Goal: Information Seeking & Learning: Find specific fact

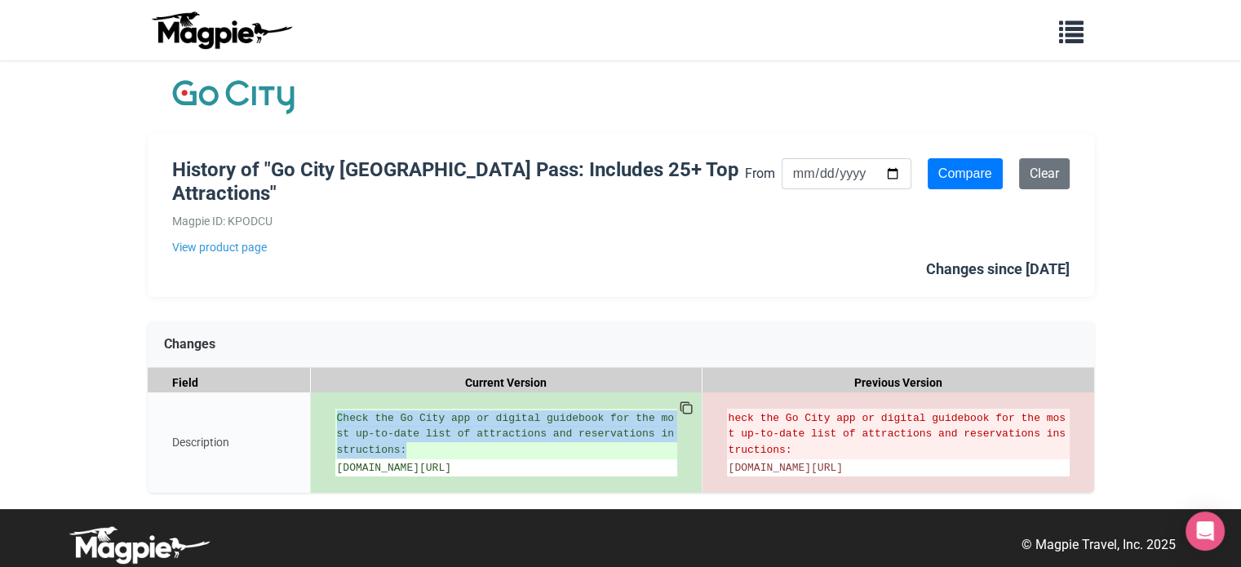
drag, startPoint x: 349, startPoint y: 484, endPoint x: 333, endPoint y: 466, distance: 24.3
click at [333, 466] on div "C heck the Go City app or digital guidebook for the most up-to-date list of att…" at bounding box center [507, 442] width 392 height 100
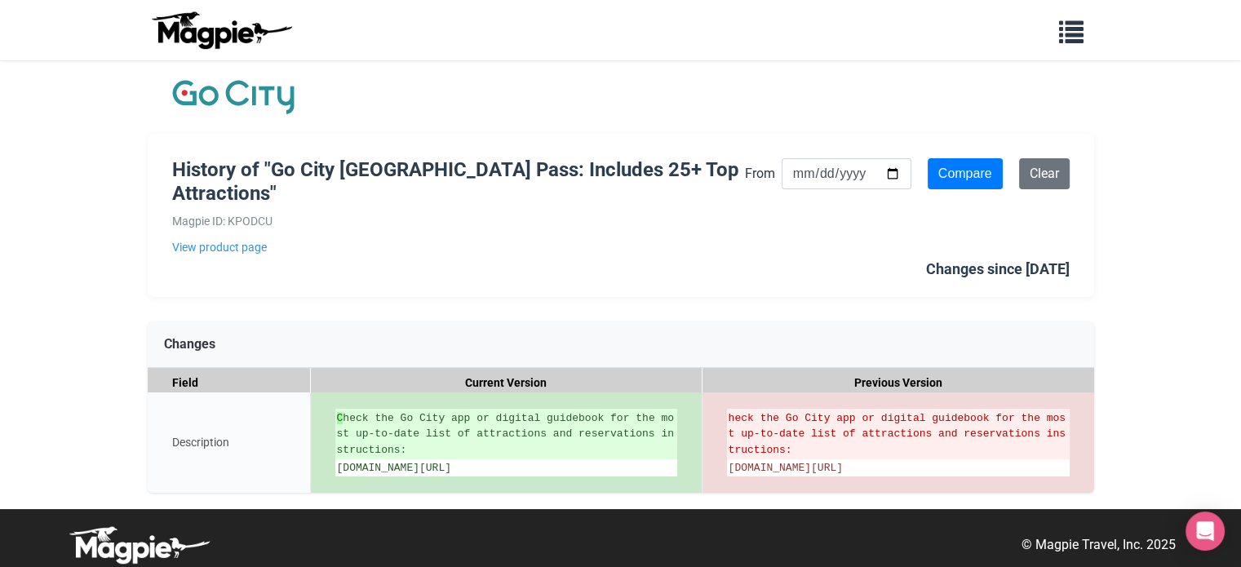
click at [426, 509] on div "History of "Go City [GEOGRAPHIC_DATA] Pass: Includes 25+ Top Attractions" Magpi…" at bounding box center [620, 284] width 979 height 449
drag, startPoint x: 336, startPoint y: 469, endPoint x: 693, endPoint y: 481, distance: 356.7
click at [693, 481] on div "C heck the Go City app or digital guidebook for the most up-to-date list of att…" at bounding box center [507, 442] width 392 height 100
copy ul "gocity.com/san-francisco/en-us/guidebook/all-inclusive"
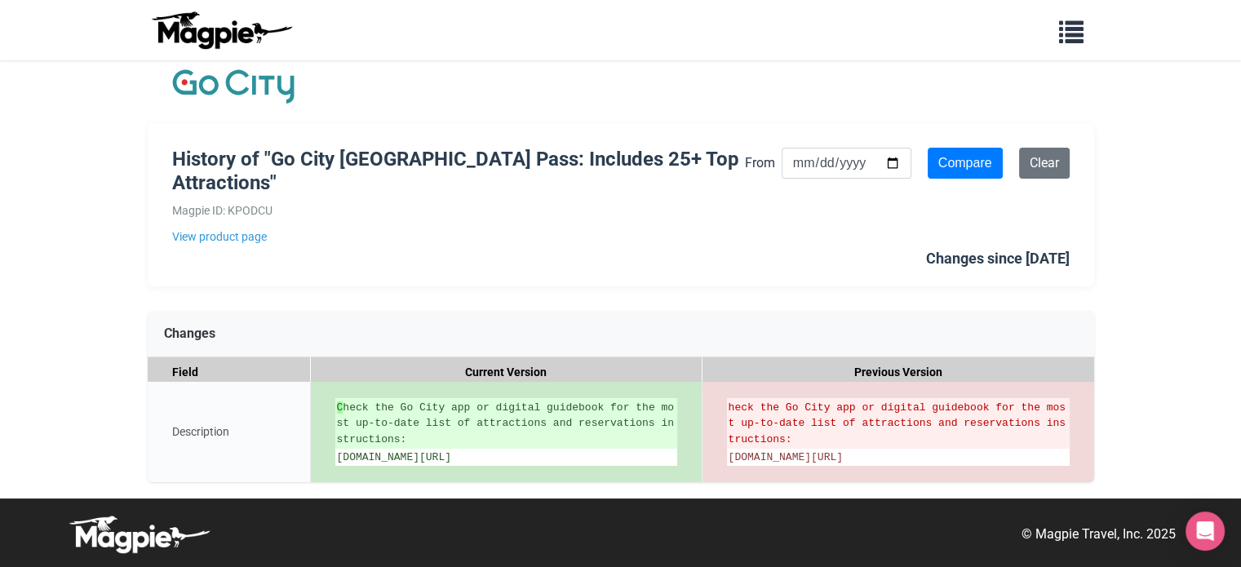
scroll to position [26, 0]
drag, startPoint x: 371, startPoint y: 146, endPoint x: 463, endPoint y: 149, distance: 91.4
click at [463, 149] on h1 "History of "Go City [GEOGRAPHIC_DATA] Pass: Includes 25+ Top Attractions"" at bounding box center [458, 171] width 573 height 47
copy h1 "San Francisco"
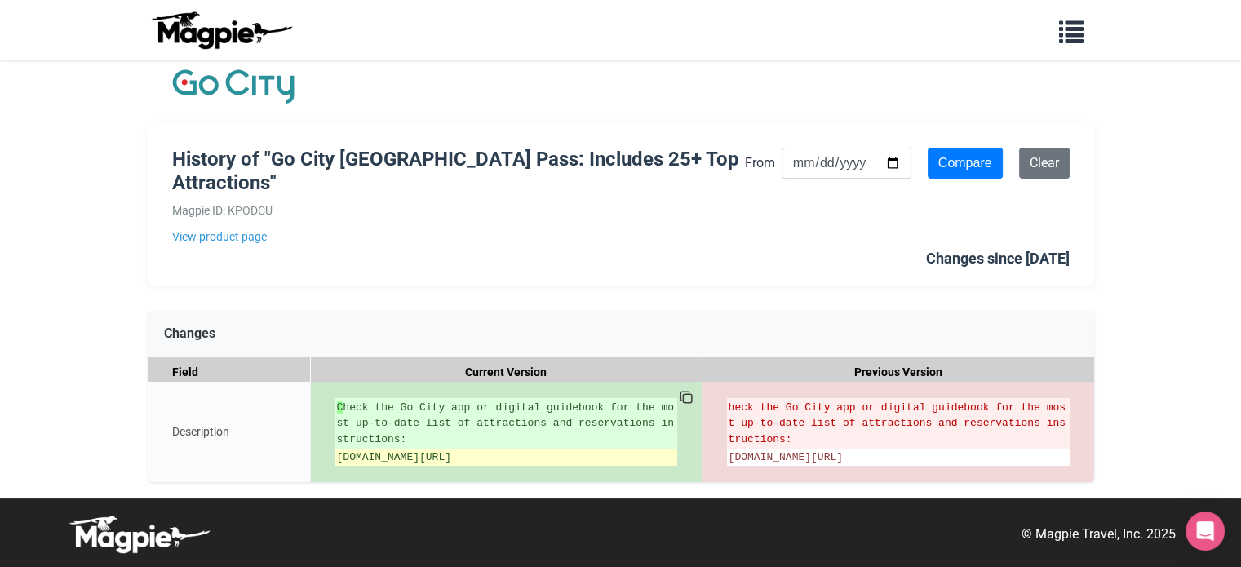
drag, startPoint x: 338, startPoint y: 438, endPoint x: 501, endPoint y: 454, distance: 163.9
click at [501, 454] on li "[DOMAIN_NAME][URL]" at bounding box center [506, 457] width 342 height 17
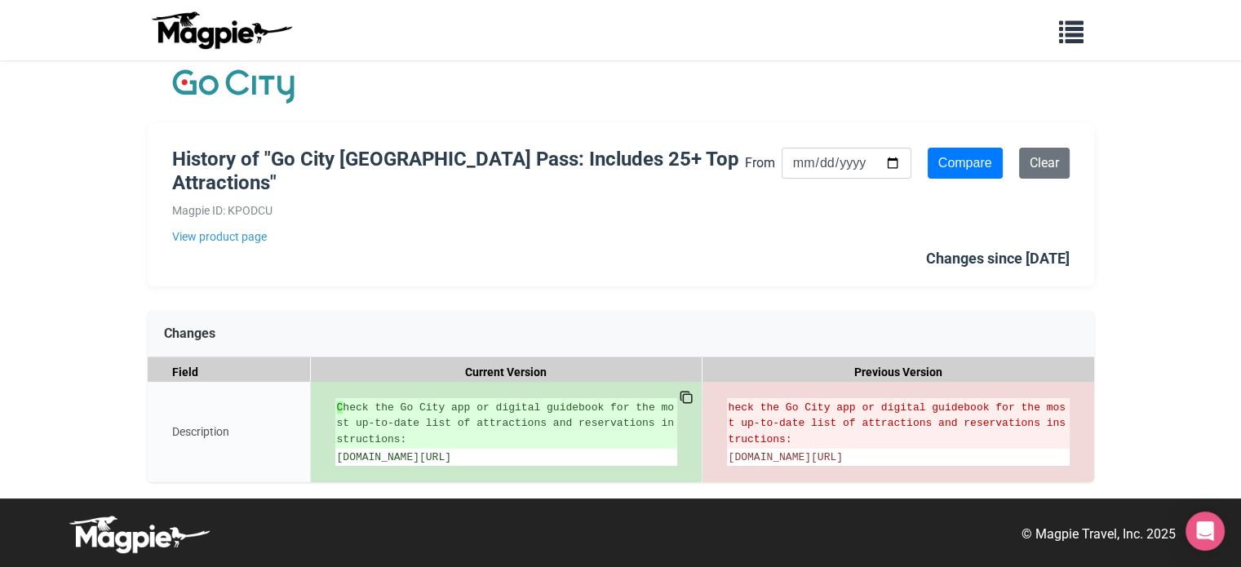
click at [689, 390] on icon at bounding box center [686, 397] width 15 height 15
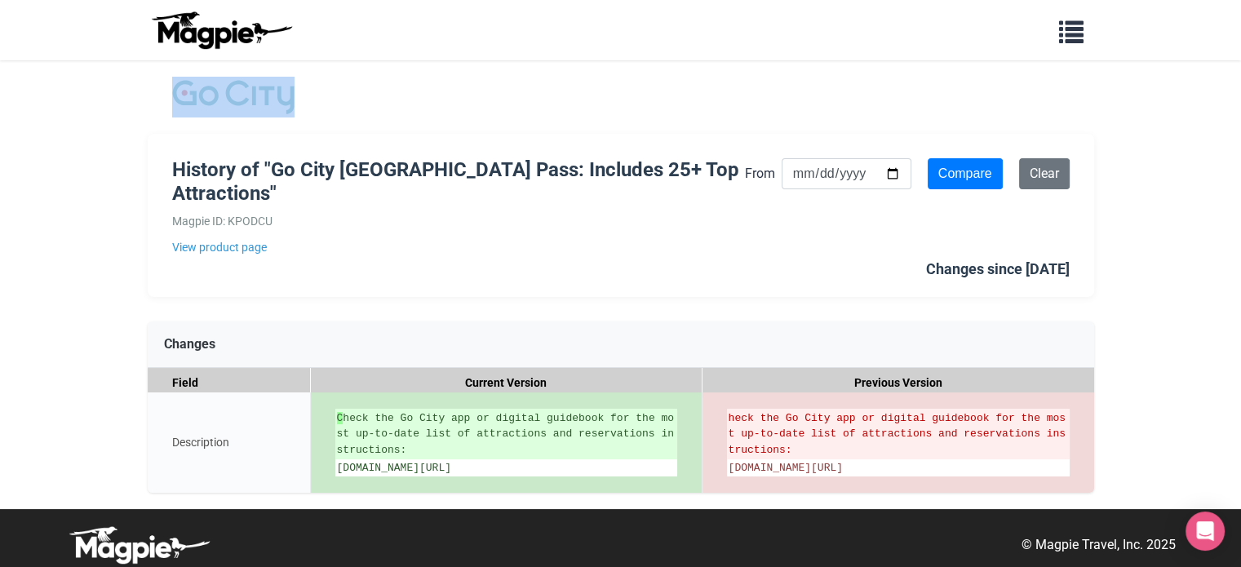
drag, startPoint x: 312, startPoint y: 104, endPoint x: 191, endPoint y: 90, distance: 121.5
click at [191, 90] on div "History of "Go City [GEOGRAPHIC_DATA] Pass: Includes 25+ Top Attractions" Magpi…" at bounding box center [620, 284] width 979 height 449
copy div
